Goal: Find specific page/section: Find specific page/section

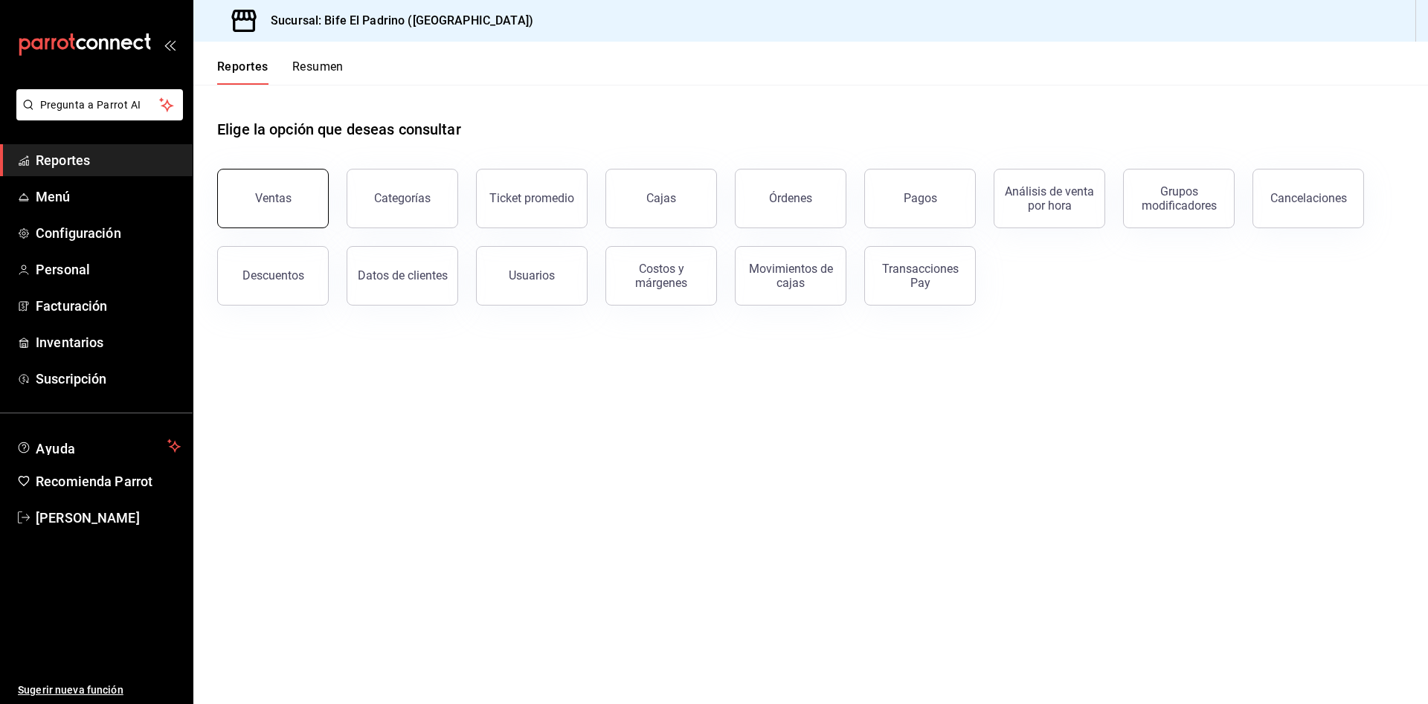
click at [283, 207] on button "Ventas" at bounding box center [273, 199] width 112 height 60
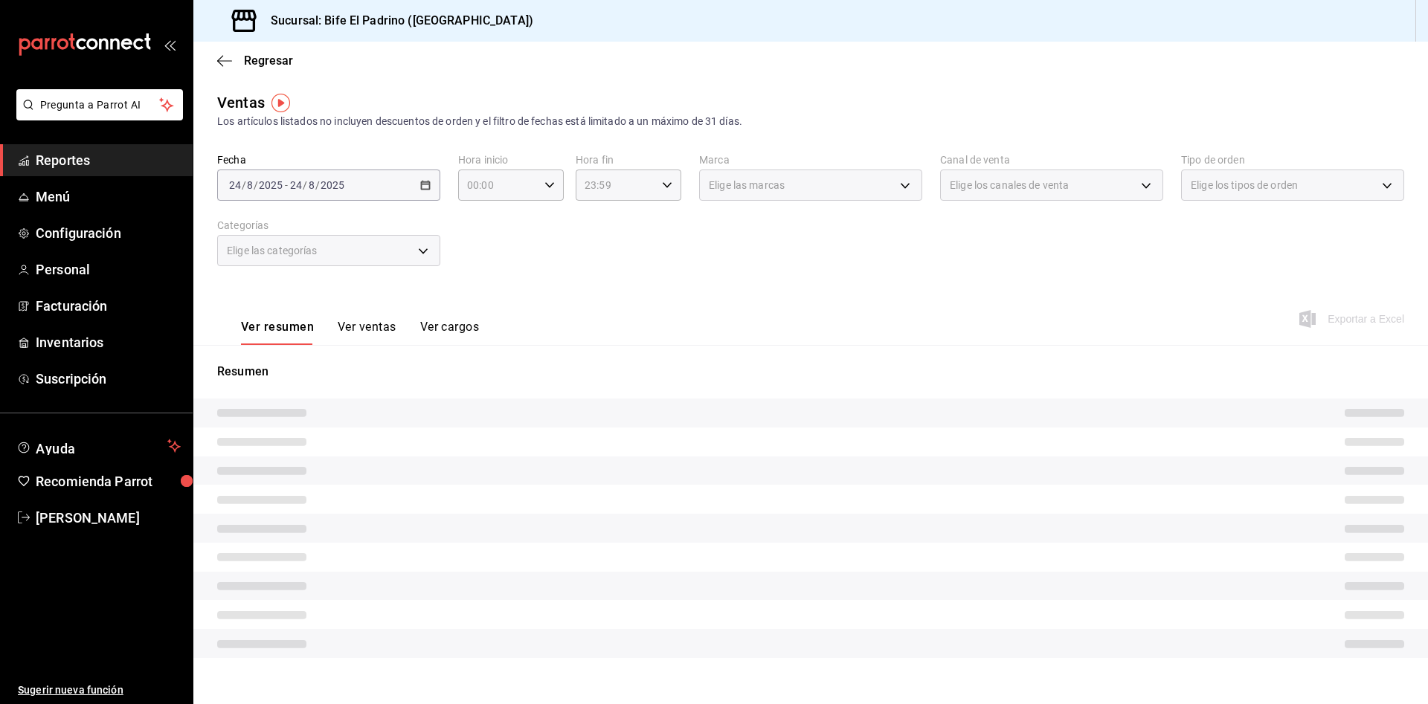
click at [216, 57] on div "Regresar" at bounding box center [810, 61] width 1235 height 38
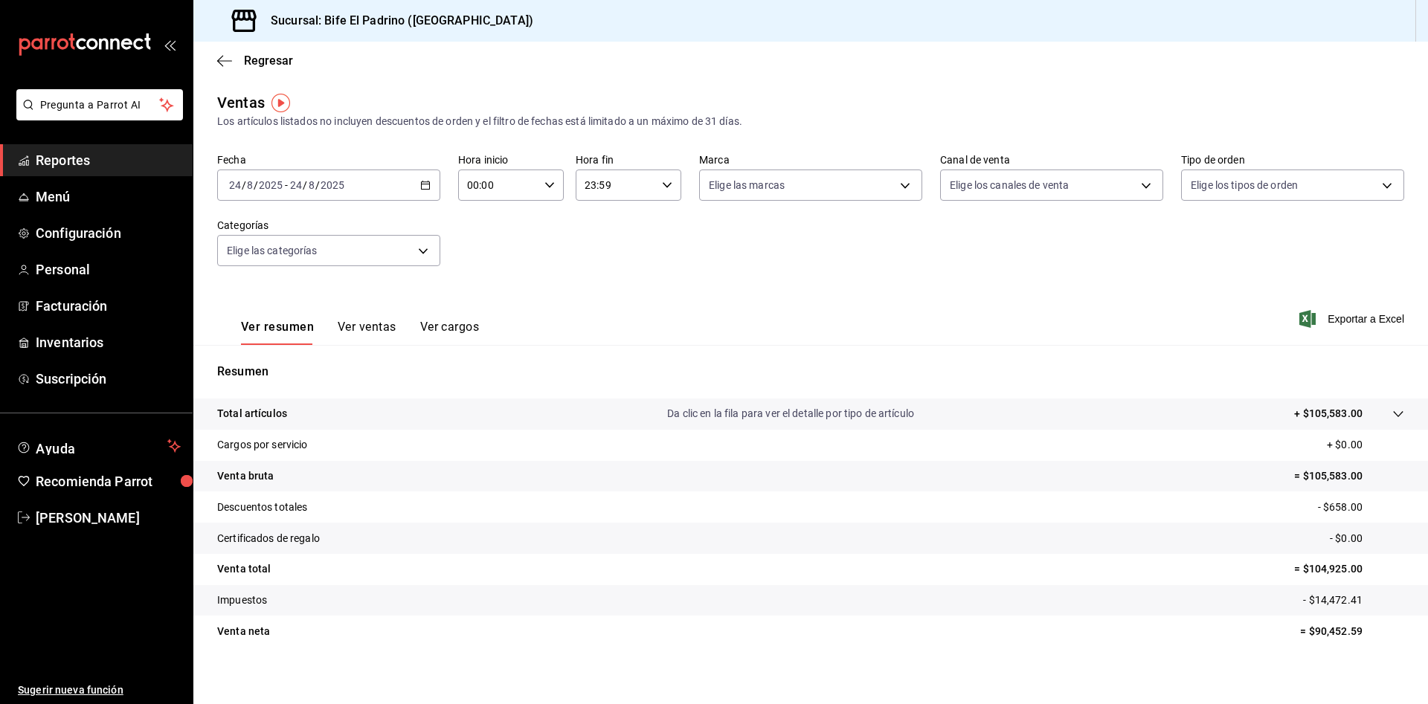
click at [225, 69] on div "Regresar" at bounding box center [810, 61] width 1235 height 38
click at [267, 62] on span "Regresar" at bounding box center [268, 61] width 49 height 14
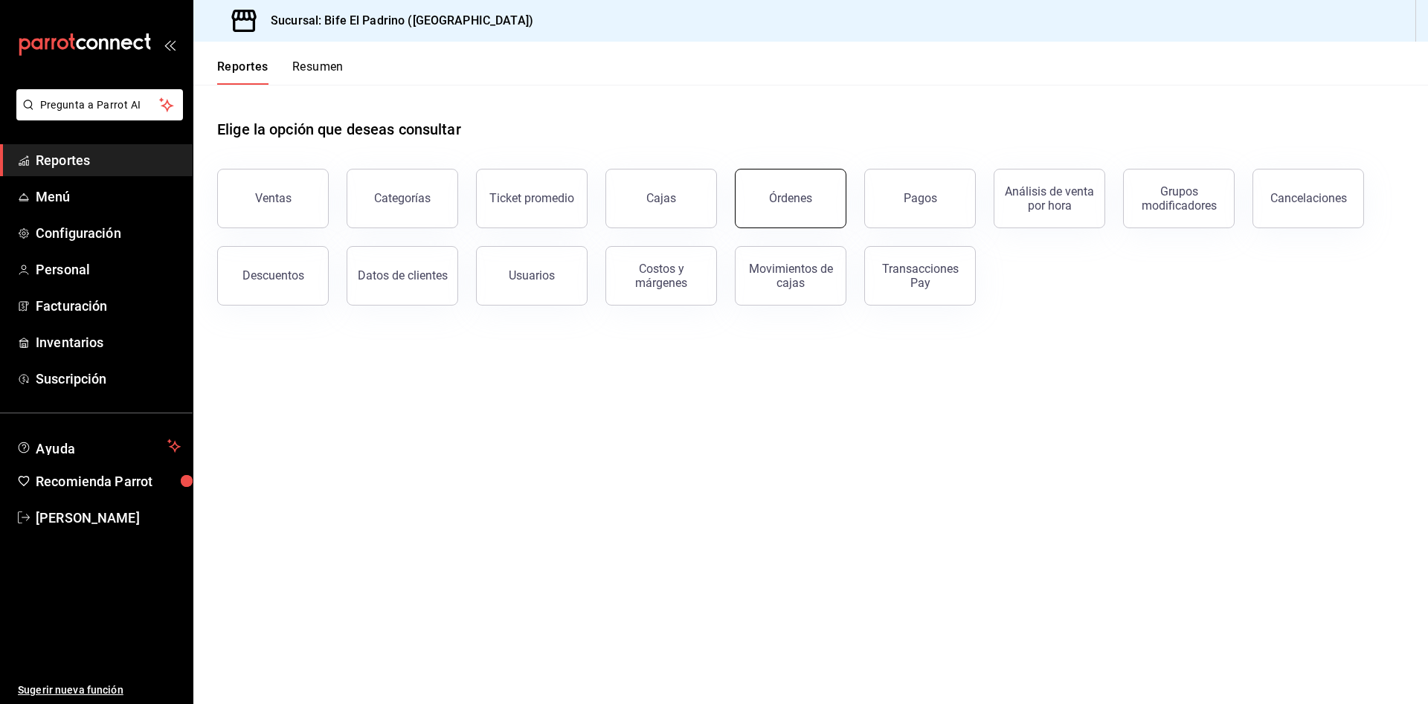
click at [808, 213] on button "Órdenes" at bounding box center [791, 199] width 112 height 60
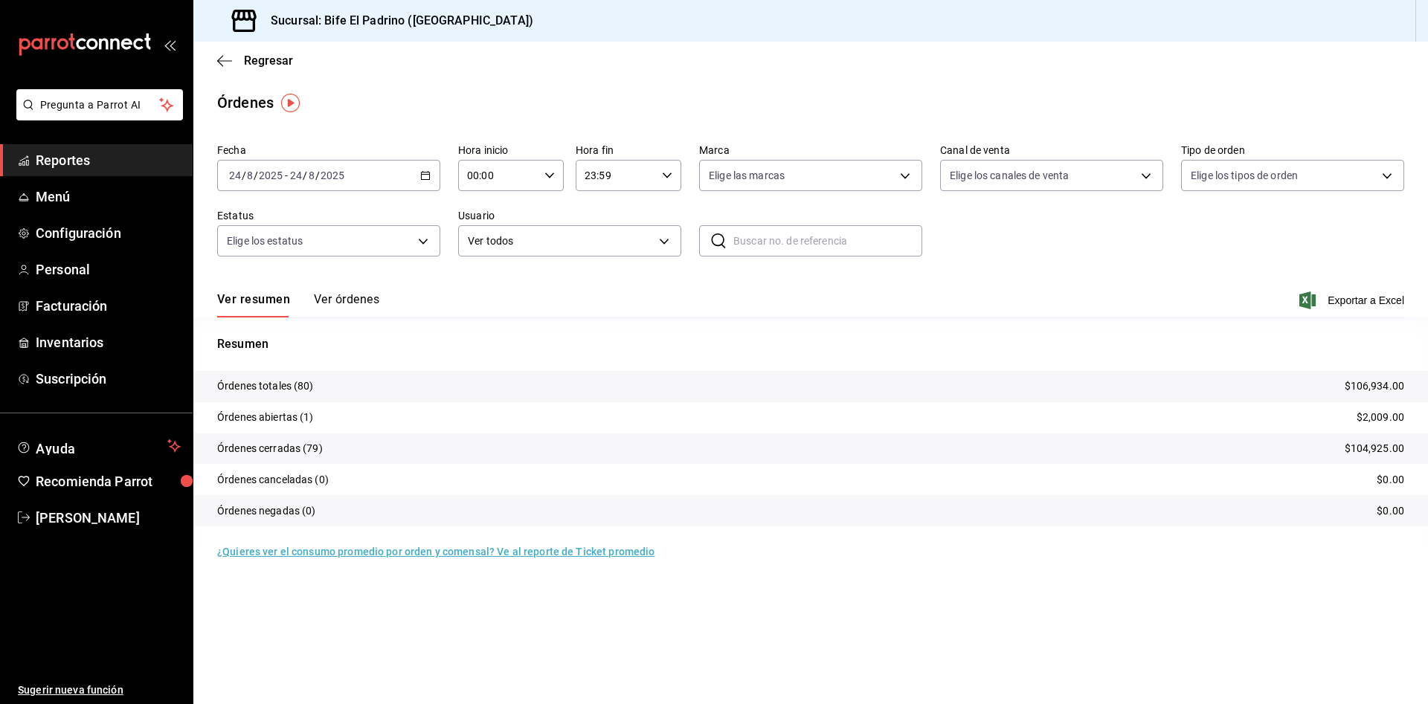
click at [348, 305] on button "Ver órdenes" at bounding box center [346, 304] width 65 height 25
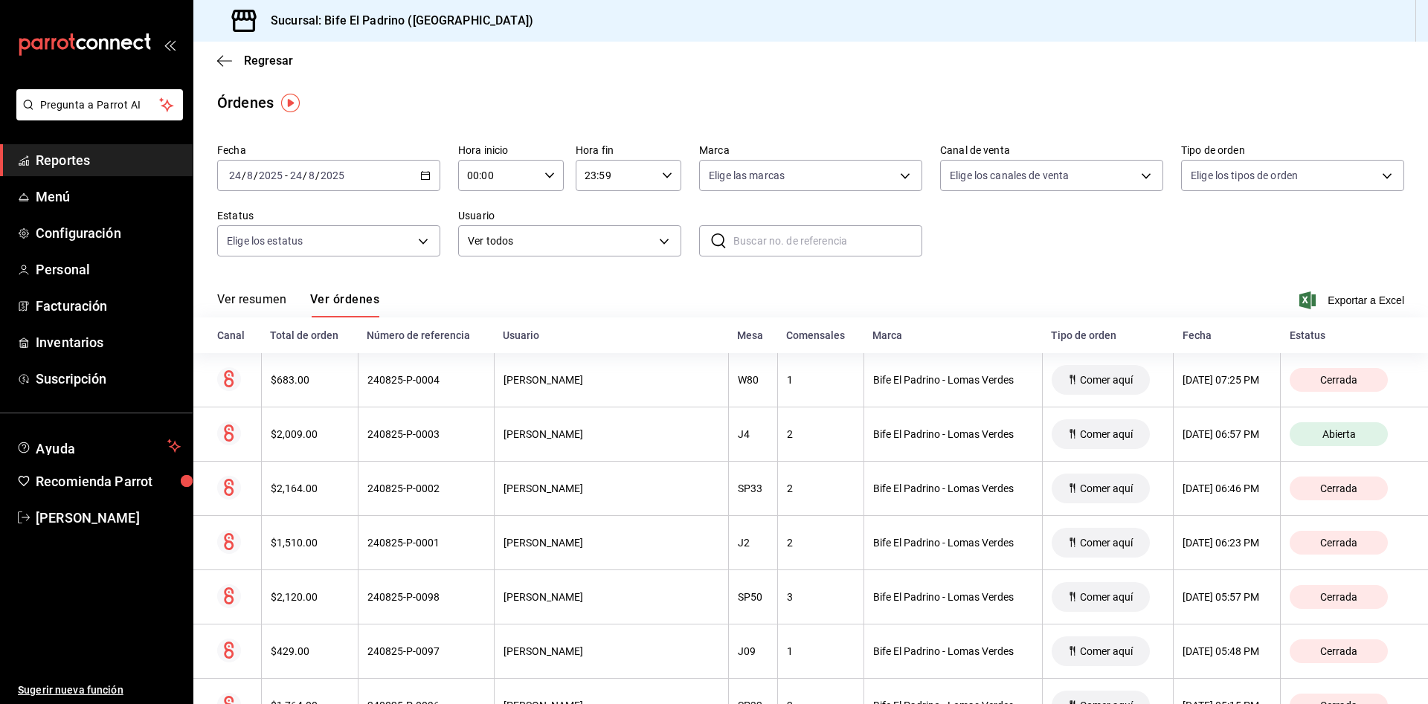
click at [286, 305] on button "Ver resumen" at bounding box center [251, 304] width 69 height 25
